Goal: Information Seeking & Learning: Find specific fact

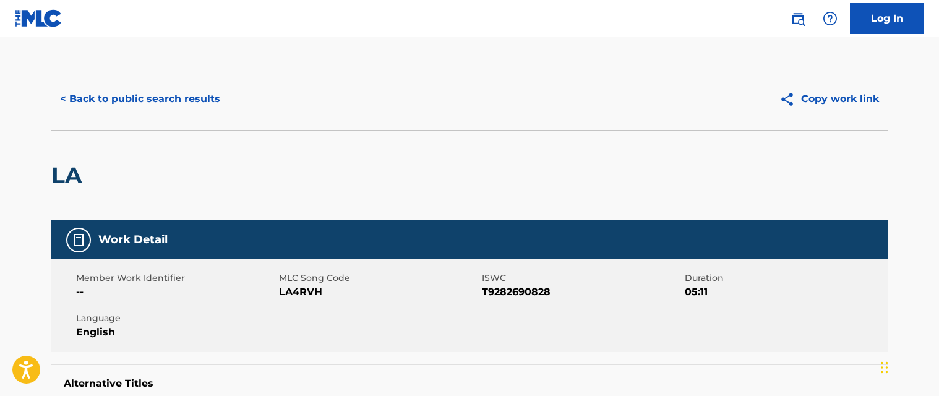
click at [187, 93] on button "< Back to public search results" at bounding box center [140, 99] width 178 height 31
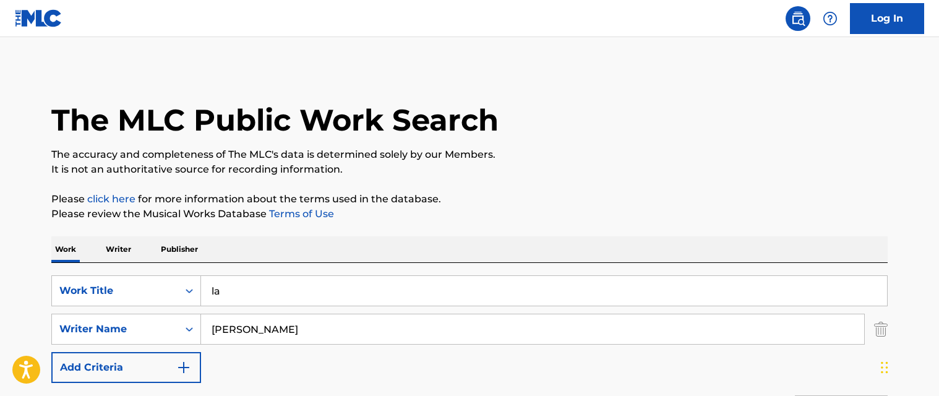
scroll to position [207, 0]
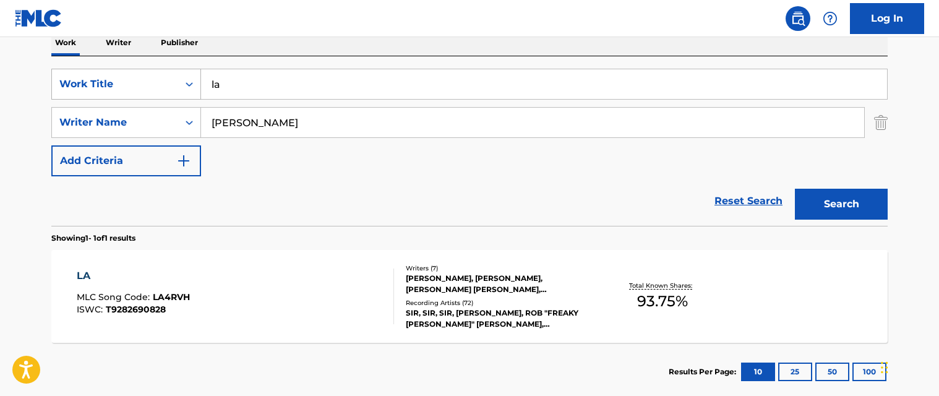
drag, startPoint x: 285, startPoint y: 83, endPoint x: 181, endPoint y: 88, distance: 104.7
click at [161, 90] on div "SearchWithCriteria9ce48ef6-d3bc-45cd-a591-958262e266bc Work Title la" at bounding box center [469, 84] width 837 height 31
paste input "ucid dreams"
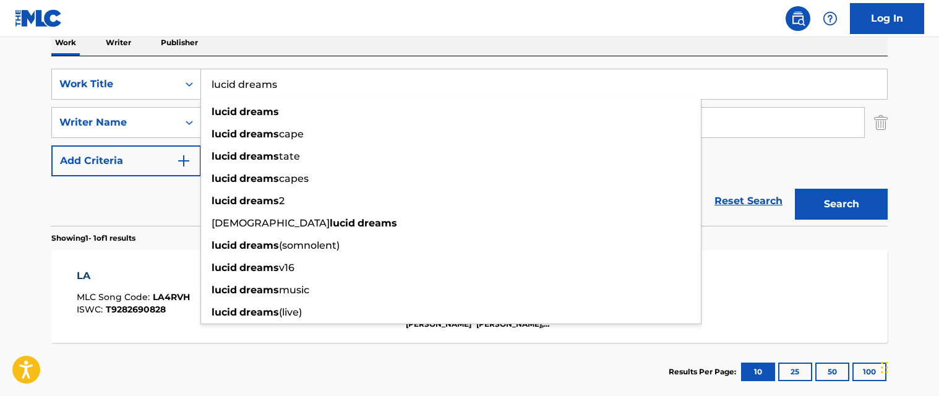
type input "lucid dreams"
click at [817, 197] on button "Search" at bounding box center [841, 204] width 93 height 31
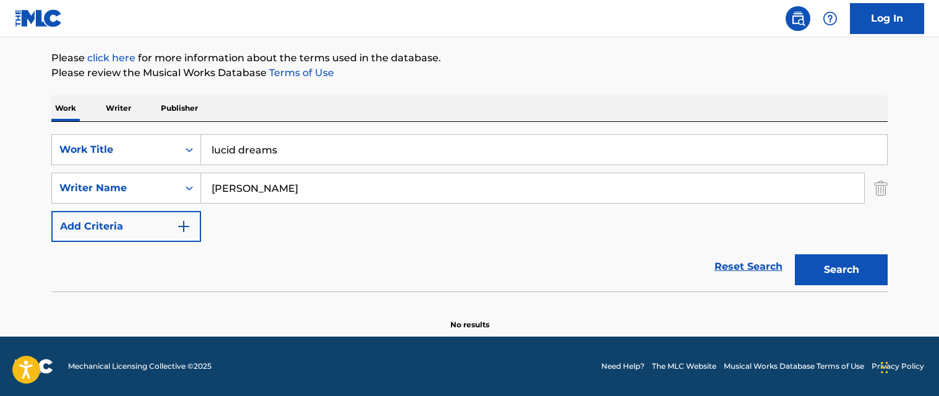
scroll to position [141, 0]
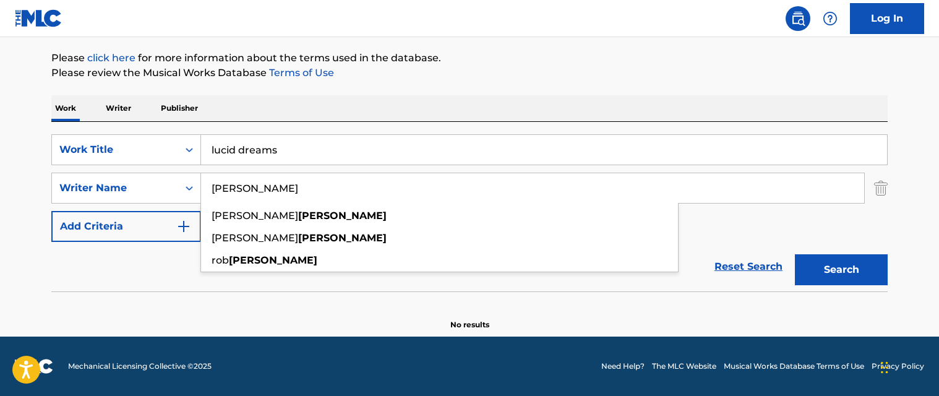
drag, startPoint x: 264, startPoint y: 185, endPoint x: 204, endPoint y: 188, distance: 60.1
click at [204, 188] on input "[PERSON_NAME]" at bounding box center [532, 188] width 663 height 30
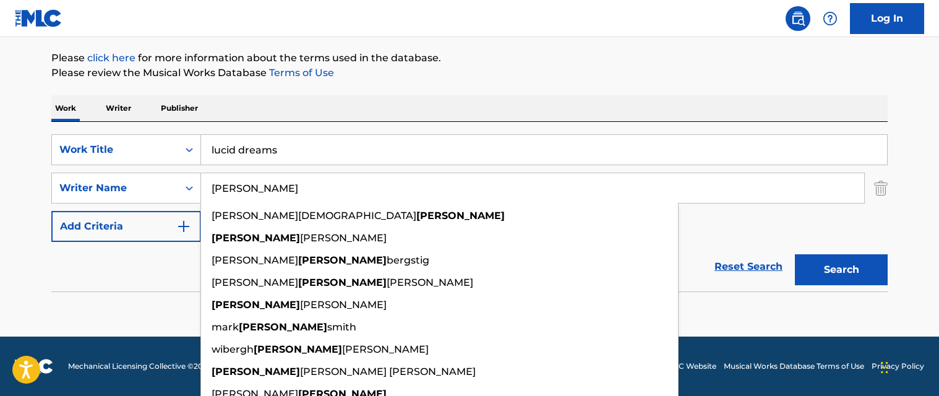
type input "[PERSON_NAME]"
click at [795, 254] on button "Search" at bounding box center [841, 269] width 93 height 31
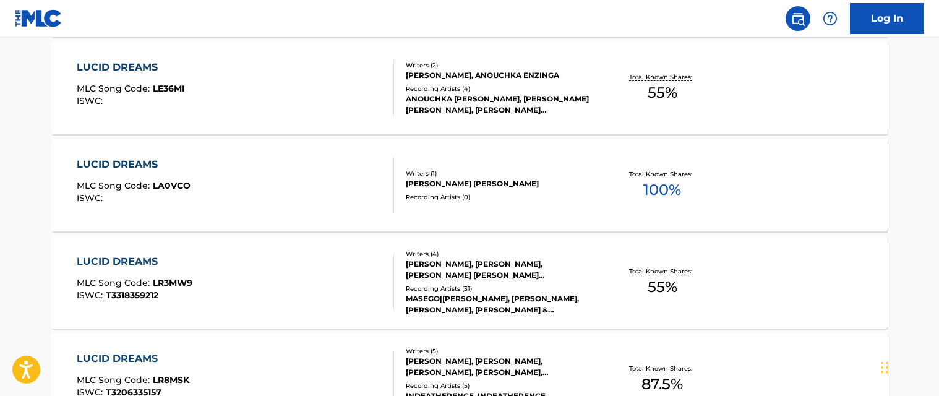
scroll to position [574, 0]
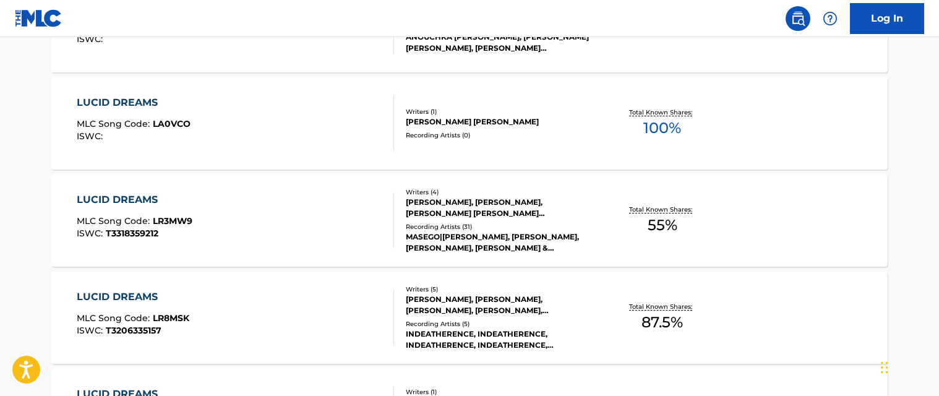
click at [244, 214] on div "LUCID DREAMS MLC Song Code : LR3MW9 ISWC : T3318359212" at bounding box center [236, 220] width 318 height 56
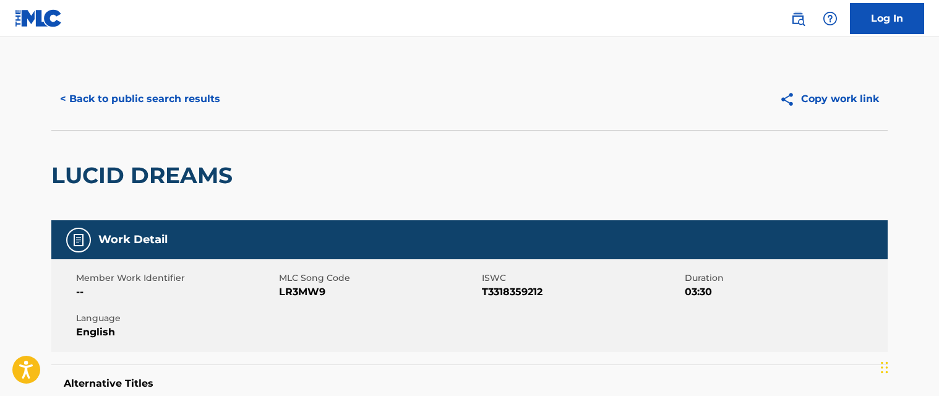
scroll to position [62, 0]
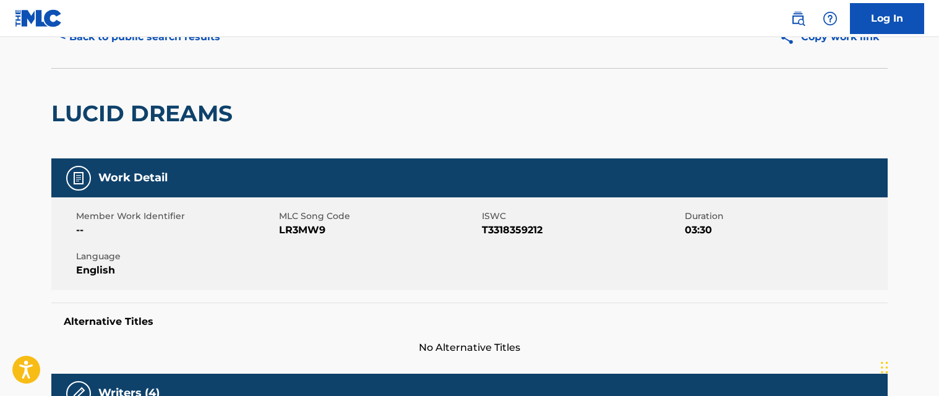
click at [307, 222] on span "MLC Song Code" at bounding box center [379, 216] width 200 height 13
click at [307, 227] on span "LR3MW9" at bounding box center [379, 230] width 200 height 15
copy span "LR3MW9"
click at [153, 40] on button "< Back to public search results" at bounding box center [140, 37] width 178 height 31
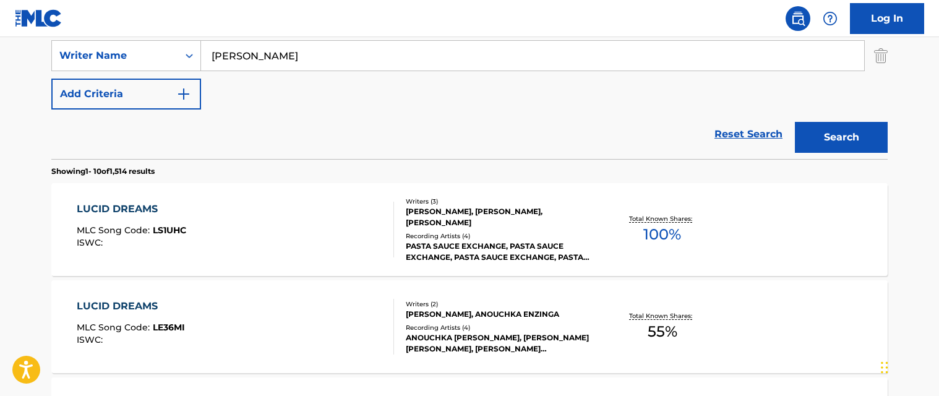
scroll to position [212, 0]
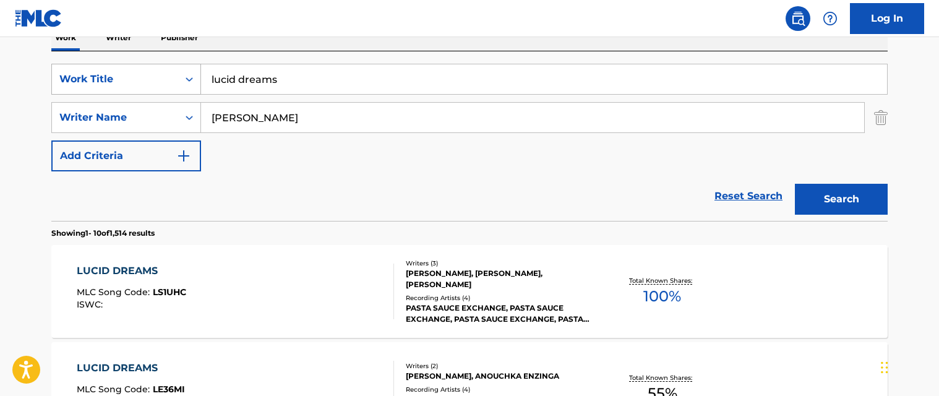
drag, startPoint x: 293, startPoint y: 78, endPoint x: 161, endPoint y: 75, distance: 132.5
click at [161, 75] on div "SearchWithCriteria9ce48ef6-d3bc-45cd-a591-958262e266bc Work Title lucid dreams" at bounding box center [469, 79] width 837 height 31
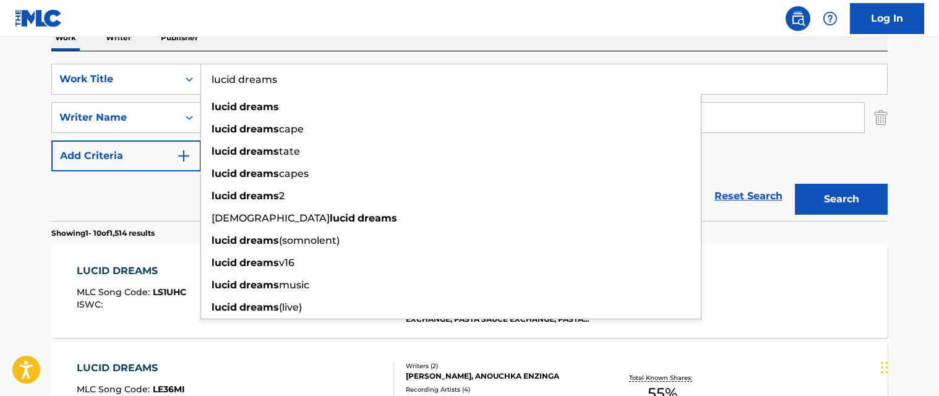
paste input "mutt"
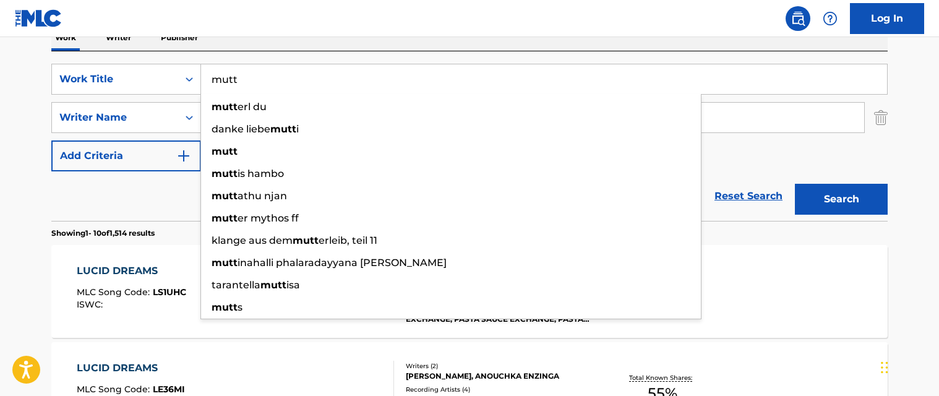
type input "mutt"
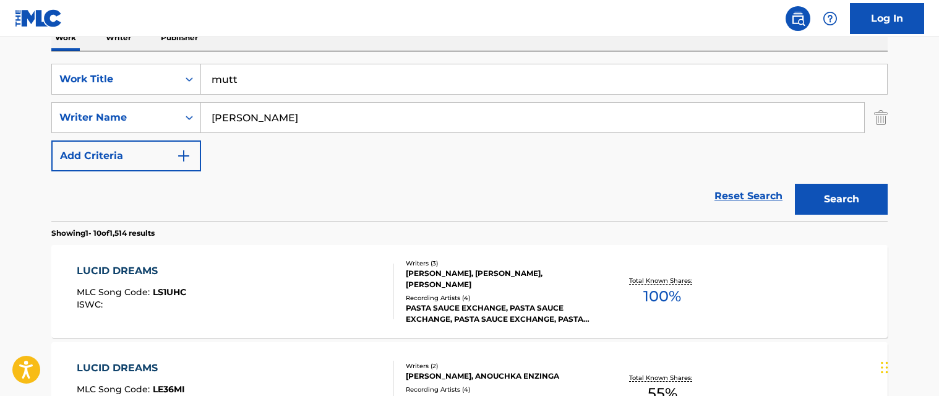
click at [851, 199] on button "Search" at bounding box center [841, 199] width 93 height 31
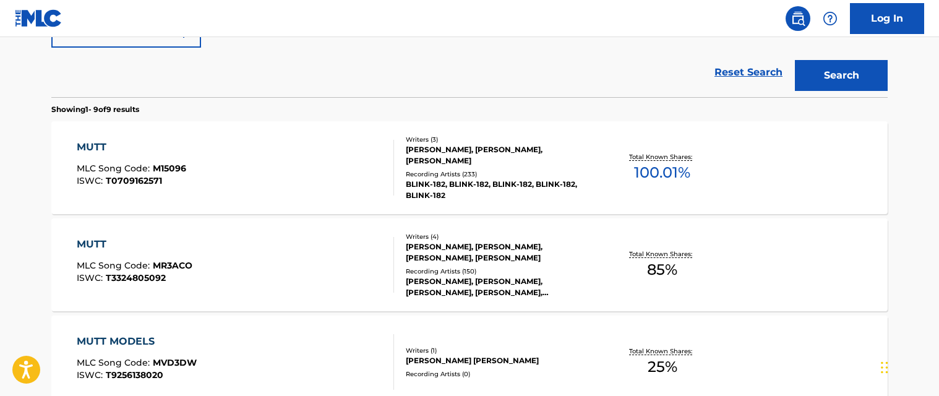
scroll to position [397, 0]
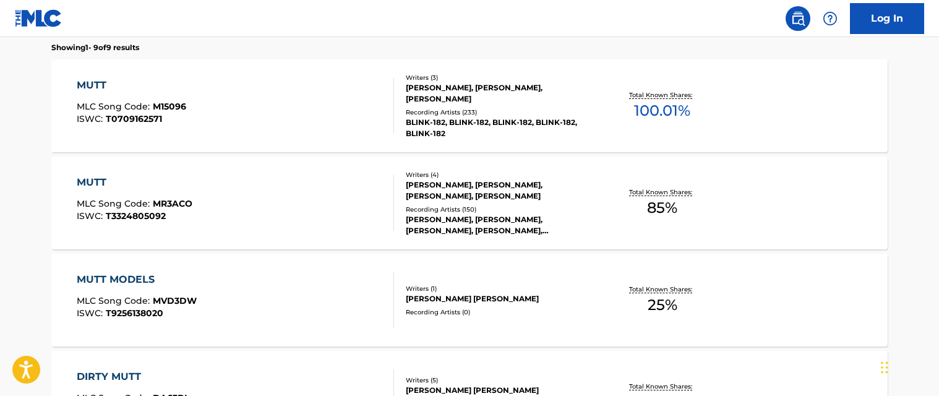
click at [288, 194] on div "MUTT MLC Song Code : MR3ACO ISWC : T3324805092" at bounding box center [236, 203] width 318 height 56
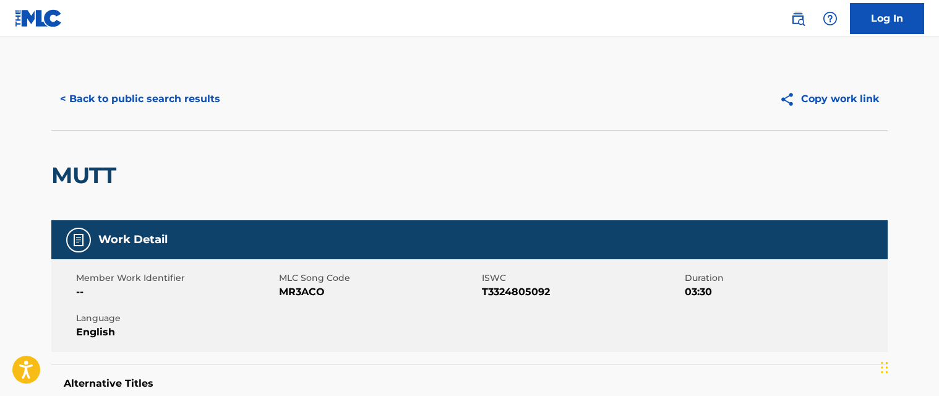
scroll to position [62, 0]
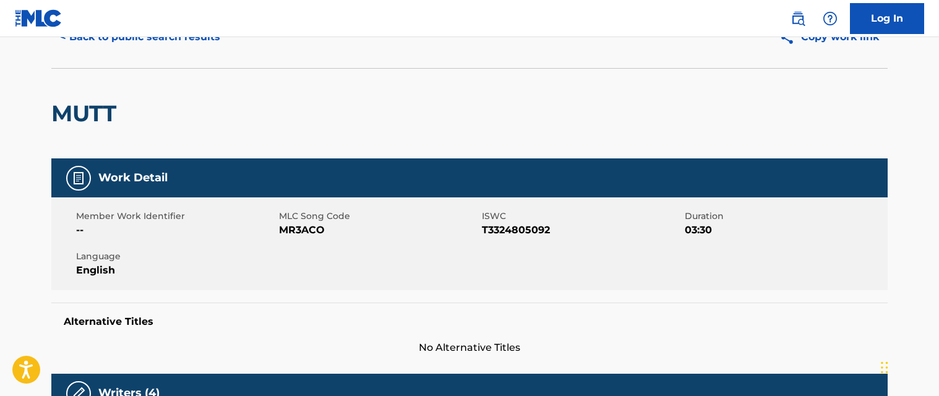
click at [291, 229] on span "MR3ACO" at bounding box center [379, 230] width 200 height 15
copy span "MR3ACO"
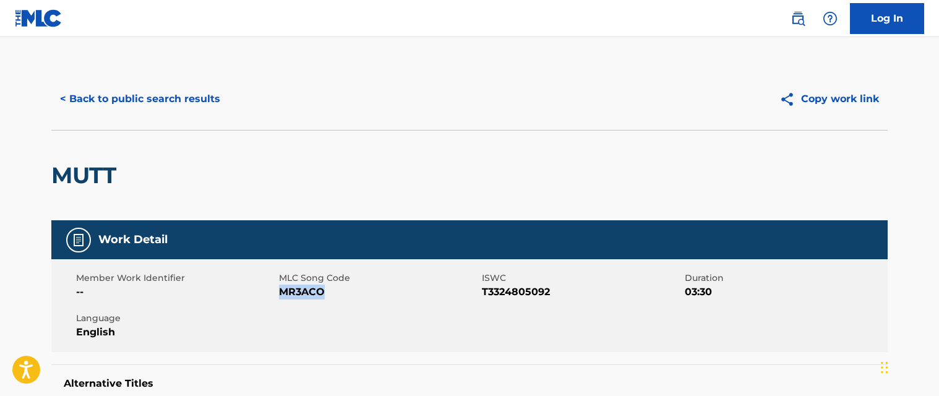
click at [176, 95] on button "< Back to public search results" at bounding box center [140, 99] width 178 height 31
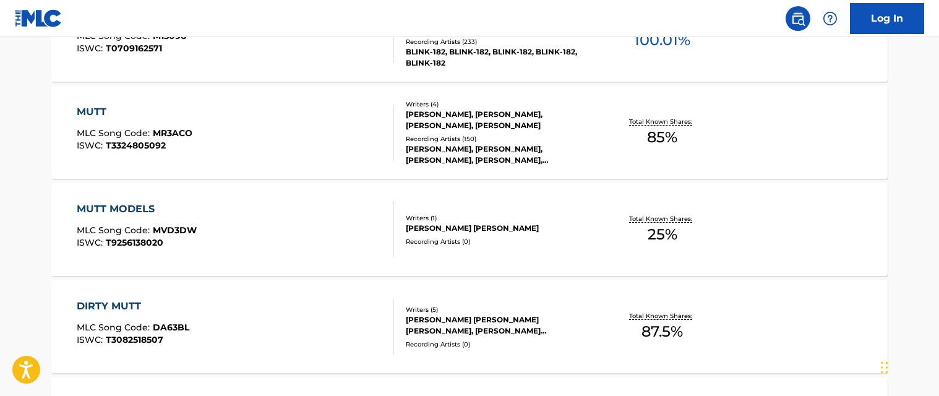
scroll to position [97, 0]
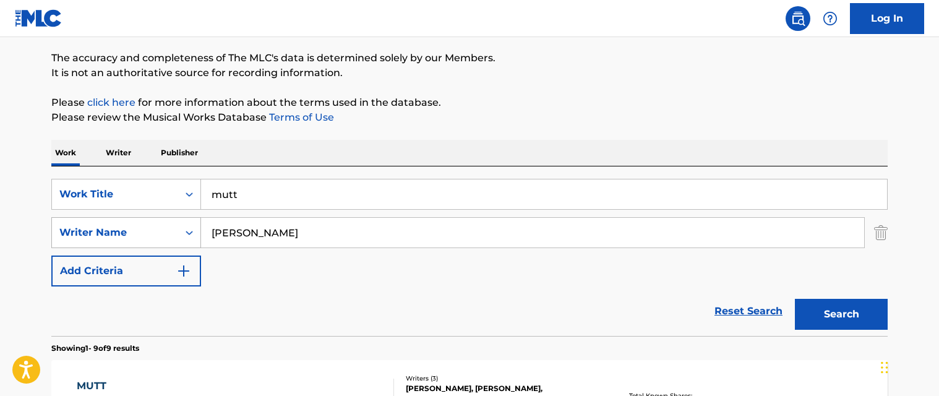
drag, startPoint x: 231, startPoint y: 238, endPoint x: 193, endPoint y: 233, distance: 38.1
click at [187, 236] on div "SearchWithCriteria6590422a-ae20-4754-976e-d00cf5d48ba9 Writer Name [PERSON_NAME]" at bounding box center [469, 232] width 837 height 31
paste input "not fair"
type input "not fair"
drag, startPoint x: 226, startPoint y: 196, endPoint x: 155, endPoint y: 195, distance: 71.2
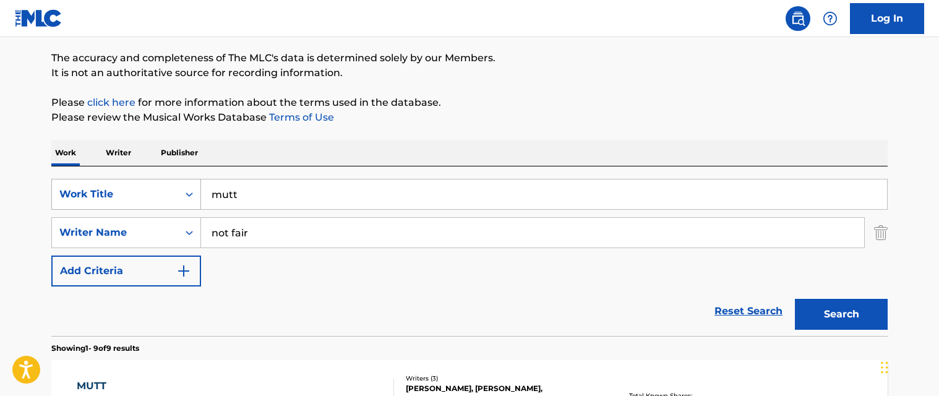
click at [136, 189] on div "SearchWithCriteria9ce48ef6-d3bc-45cd-a591-958262e266bc Work Title mutt" at bounding box center [469, 194] width 837 height 31
paste input "not fair"
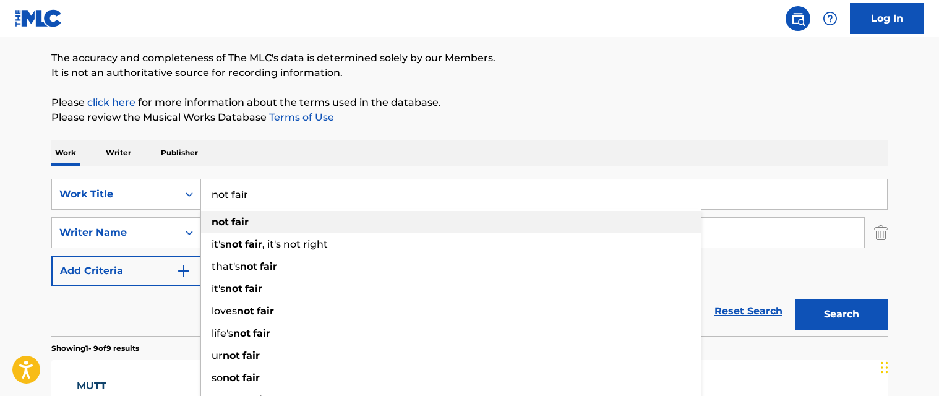
type input "not fair"
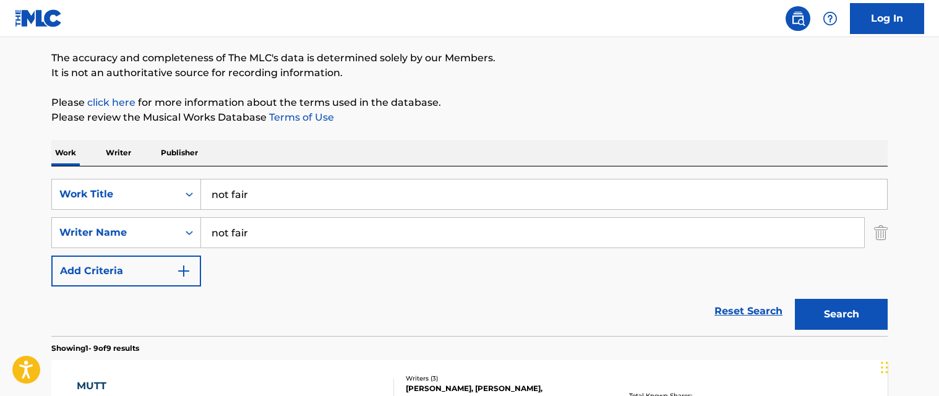
click at [324, 153] on div "Work Writer Publisher" at bounding box center [469, 153] width 837 height 26
drag, startPoint x: 277, startPoint y: 236, endPoint x: 170, endPoint y: 238, distance: 107.7
click at [172, 238] on div "SearchWithCriteria6590422a-ae20-4754-976e-d00cf5d48ba9 Writer Name not fair" at bounding box center [469, 232] width 837 height 31
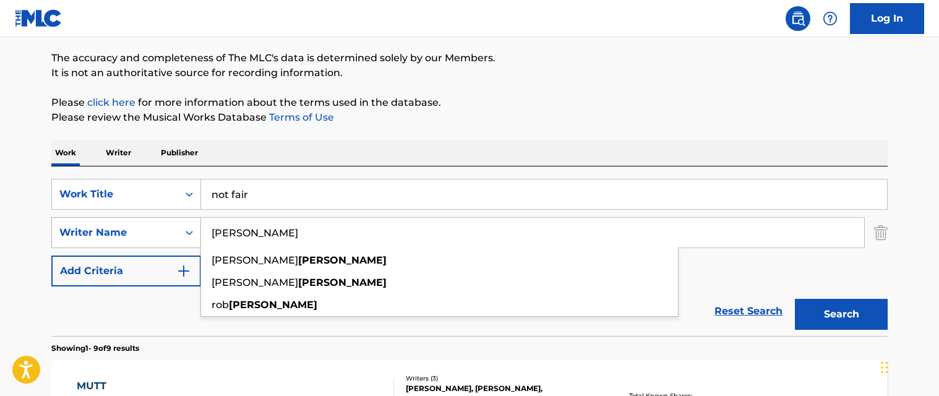
type input "[PERSON_NAME]"
click at [795, 299] on button "Search" at bounding box center [841, 314] width 93 height 31
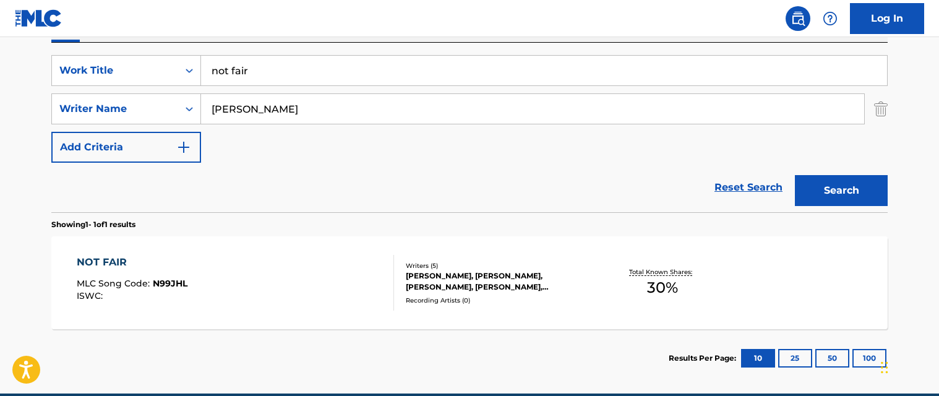
scroll to position [277, 0]
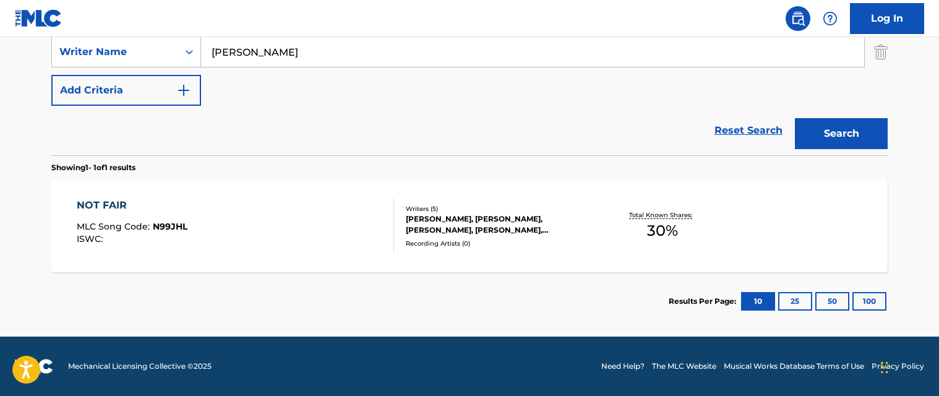
click at [298, 205] on div "NOT FAIR MLC Song Code : N99JHL ISWC :" at bounding box center [236, 226] width 318 height 56
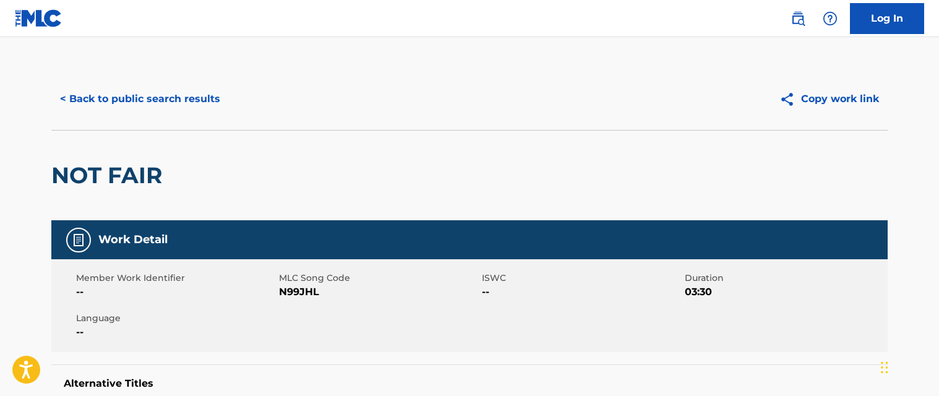
click at [308, 290] on span "N99JHL" at bounding box center [379, 292] width 200 height 15
copy span "N99JHL"
click at [175, 94] on button "< Back to public search results" at bounding box center [140, 99] width 178 height 31
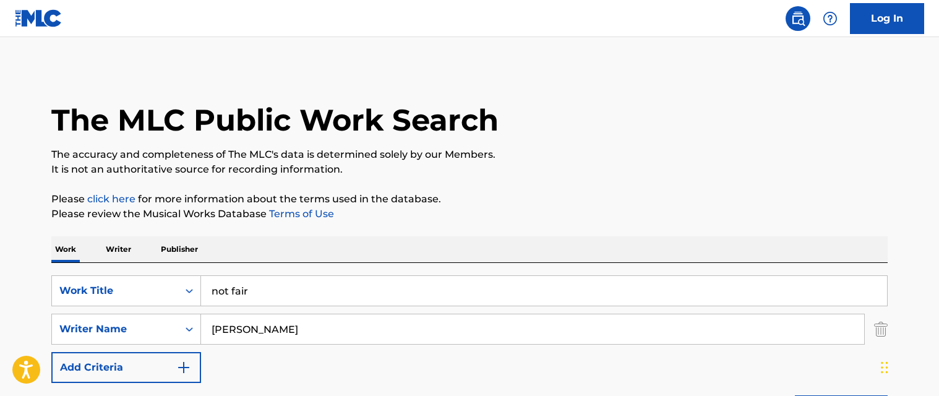
scroll to position [207, 0]
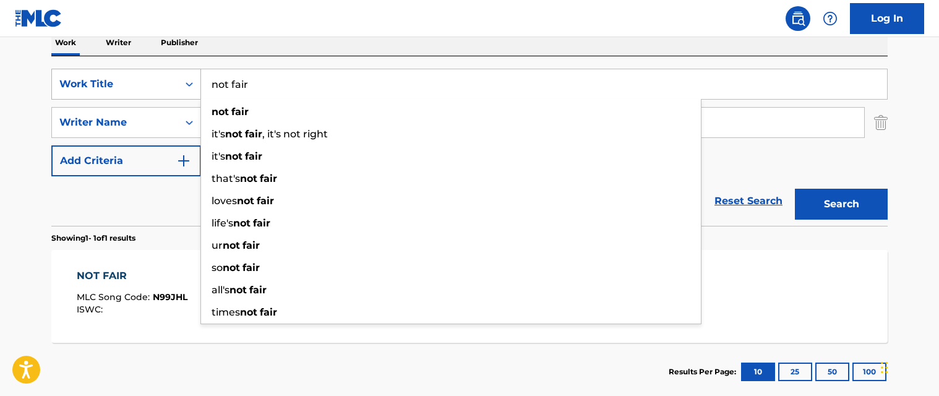
drag, startPoint x: 246, startPoint y: 75, endPoint x: 177, endPoint y: 82, distance: 69.6
click at [177, 82] on div "SearchWithCriteria9ce48ef6-d3bc-45cd-a591-958262e266bc Work Title not fair not …" at bounding box center [469, 84] width 837 height 31
paste input "prize"
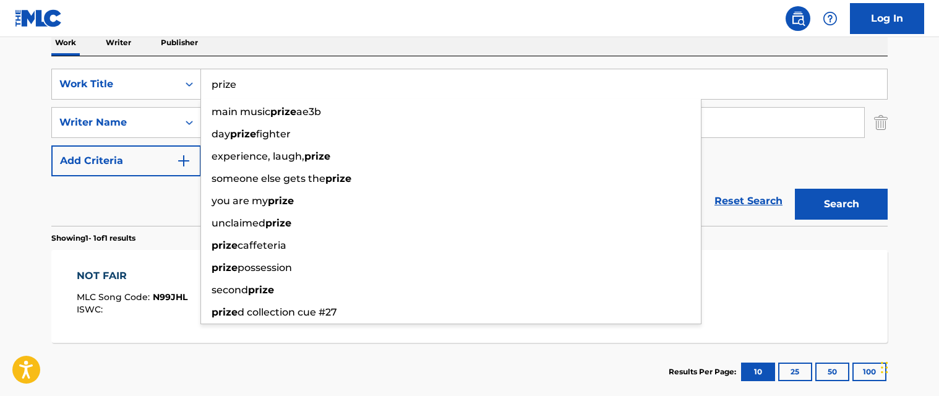
type input "prize"
click at [826, 192] on button "Search" at bounding box center [841, 204] width 93 height 31
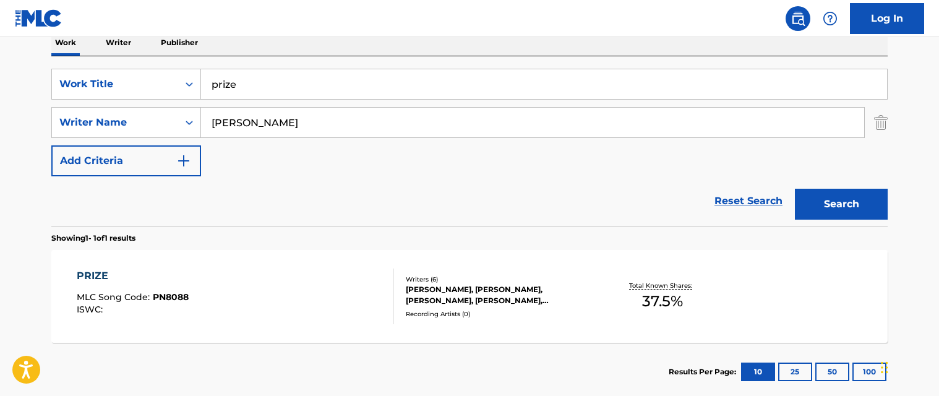
click at [258, 265] on div "PRIZE MLC Song Code : PN8088 ISWC : Writers ( 6 ) [PERSON_NAME], [PERSON_NAME],…" at bounding box center [469, 296] width 837 height 93
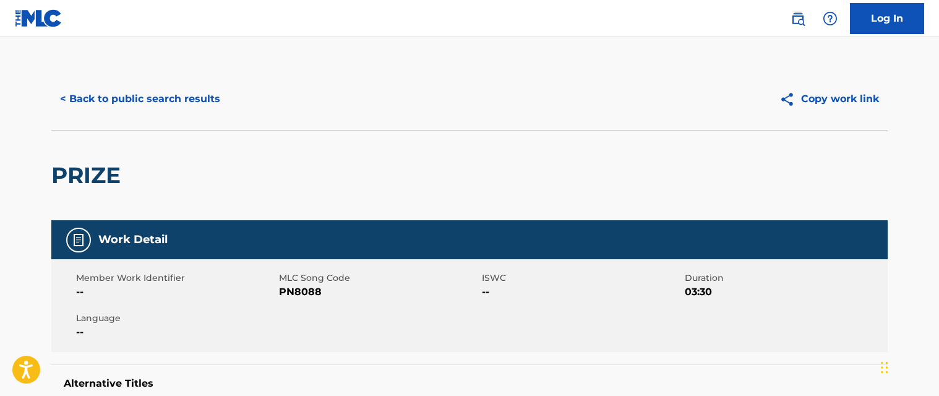
click at [289, 289] on span "PN8088" at bounding box center [379, 292] width 200 height 15
copy span "PN8088"
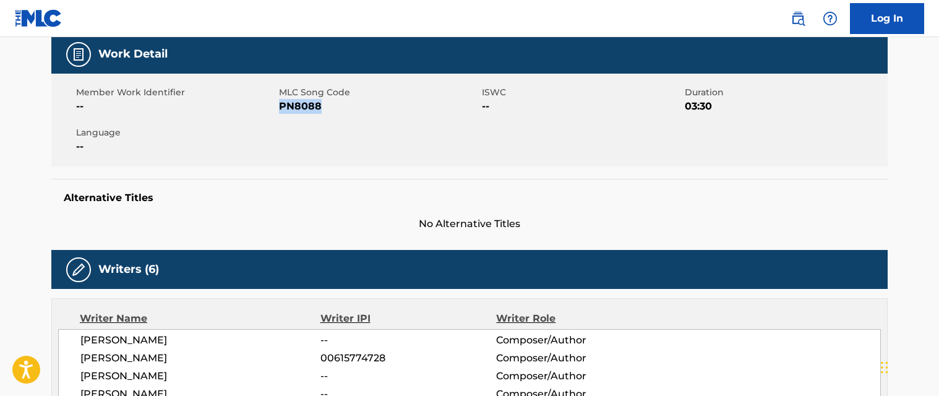
scroll to position [248, 0]
